Goal: Check status: Check status

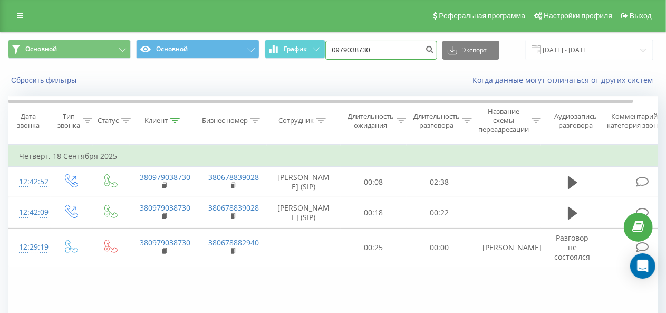
click at [361, 47] on input "0979038730" at bounding box center [381, 50] width 112 height 19
drag, startPoint x: 391, startPoint y: 50, endPoint x: 323, endPoint y: 47, distance: 68.1
click at [326, 47] on div "Основной Основной График 0979038730 Экспорт .csv .xls .xlsx [DATE] - [DATE]" at bounding box center [333, 50] width 650 height 21
paste input "380 67 198 7294"
type input "380 67 198 7294"
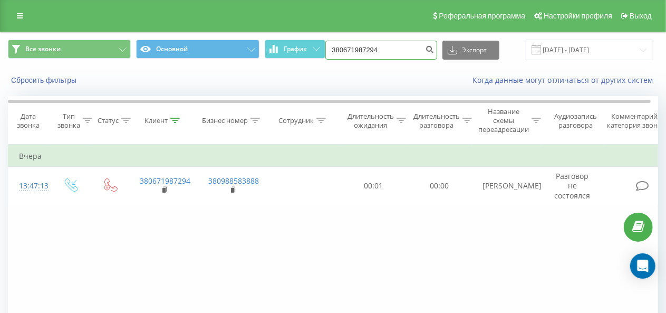
drag, startPoint x: 390, startPoint y: 49, endPoint x: 326, endPoint y: 50, distance: 64.4
click at [329, 50] on input "380671987294" at bounding box center [381, 50] width 112 height 19
paste input "380676391290"
type input "380676391290"
